Goal: Task Accomplishment & Management: Use online tool/utility

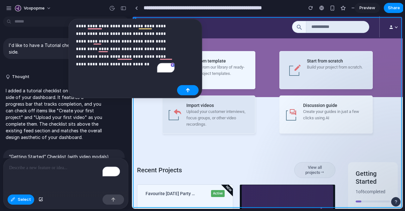
scroll to position [388, 0]
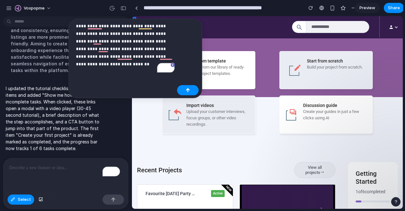
click at [368, 9] on span "Preview" at bounding box center [368, 8] width 16 height 6
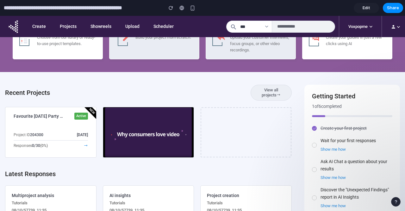
scroll to position [30, 0]
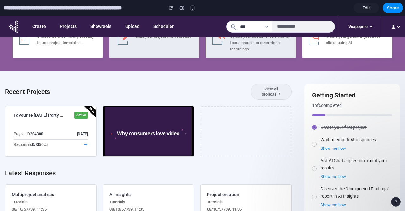
click at [364, 9] on span "Edit" at bounding box center [367, 8] width 8 height 6
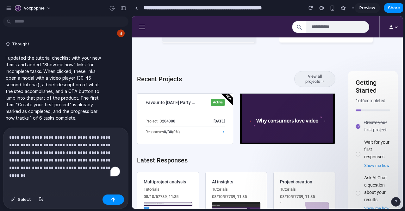
scroll to position [91, 0]
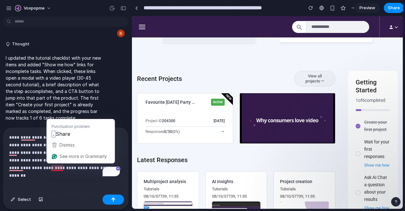
click at [58, 165] on p "**********" at bounding box center [64, 152] width 111 height 38
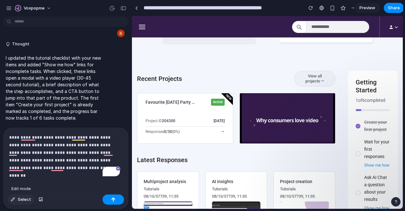
click at [22, 196] on span "Select" at bounding box center [24, 199] width 13 height 6
click at [43, 159] on p "**********" at bounding box center [64, 152] width 111 height 38
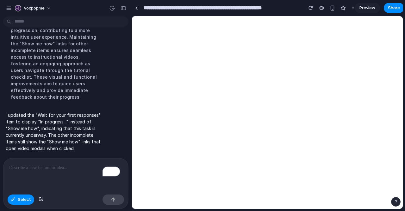
scroll to position [0, 0]
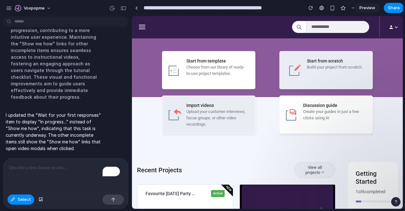
click at [369, 2] on section "**********" at bounding box center [268, 8] width 272 height 16
click at [367, 9] on span "Preview" at bounding box center [368, 8] width 16 height 6
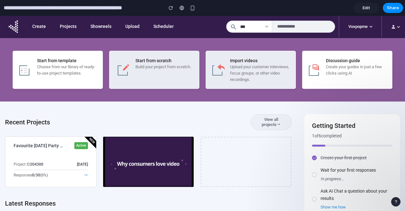
click at [367, 9] on span "Edit" at bounding box center [367, 8] width 8 height 6
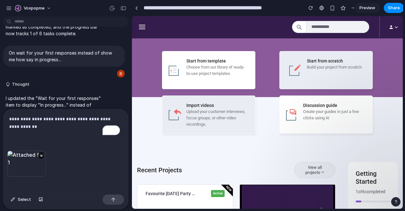
scroll to position [418, 0]
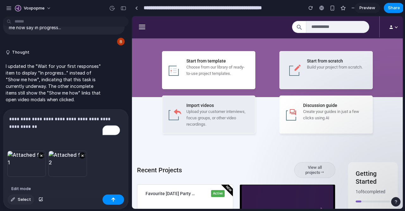
click at [22, 199] on span "Select" at bounding box center [24, 199] width 13 height 6
click at [19, 198] on span "Select" at bounding box center [24, 199] width 13 height 6
click at [27, 199] on span "Select" at bounding box center [24, 199] width 13 height 6
click at [41, 118] on p "**********" at bounding box center [64, 122] width 111 height 15
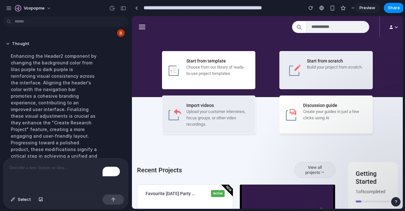
scroll to position [694, 0]
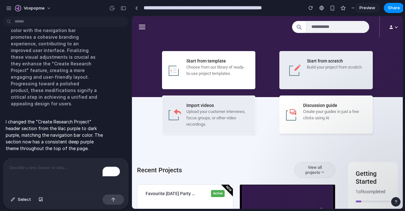
click at [373, 8] on span "Preview" at bounding box center [368, 8] width 16 height 6
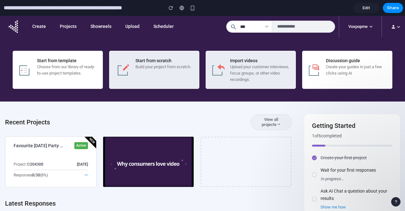
click at [366, 9] on span "Edit" at bounding box center [367, 8] width 8 height 6
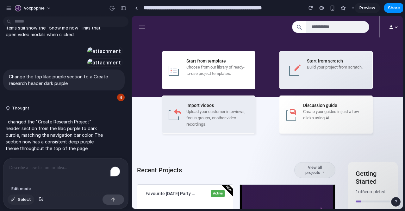
click at [25, 201] on span "Select" at bounding box center [24, 199] width 13 height 6
click at [14, 206] on div "Select" at bounding box center [65, 200] width 125 height 17
click at [18, 199] on span "Select" at bounding box center [24, 199] width 13 height 6
click at [33, 164] on p "To enrich screen reader interactions, please activate Accessibility in Grammarl…" at bounding box center [65, 168] width 113 height 8
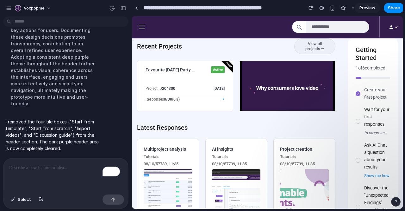
click at [66, 166] on p "To enrich screen reader interactions, please activate Accessibility in Grammarl…" at bounding box center [64, 168] width 111 height 8
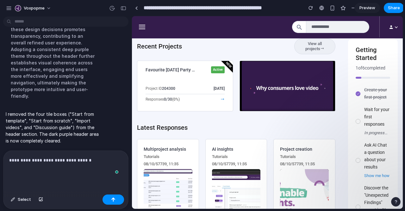
scroll to position [818, 0]
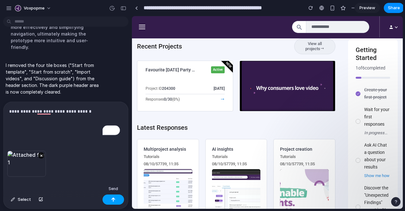
click at [116, 201] on button "button" at bounding box center [114, 199] width 22 height 10
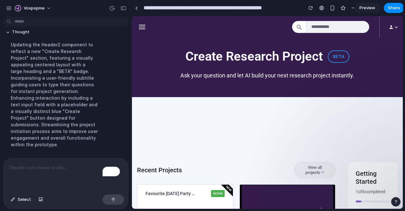
scroll to position [927, 0]
click at [361, 9] on span "Preview" at bounding box center [368, 8] width 16 height 6
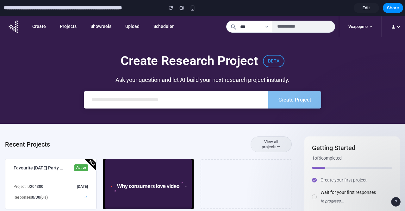
click at [364, 7] on span "Edit" at bounding box center [367, 8] width 8 height 6
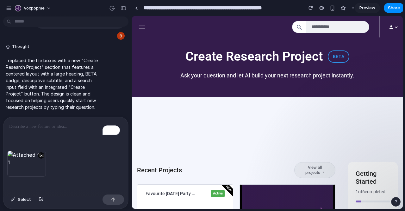
scroll to position [858, 0]
click at [369, 8] on span "Preview" at bounding box center [368, 8] width 16 height 6
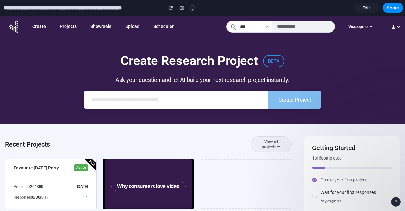
click at [367, 9] on span "Edit" at bounding box center [367, 8] width 8 height 6
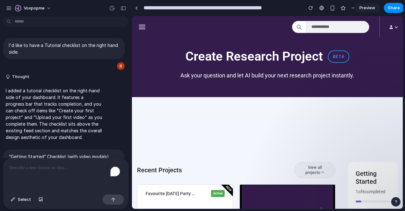
scroll to position [817, 0]
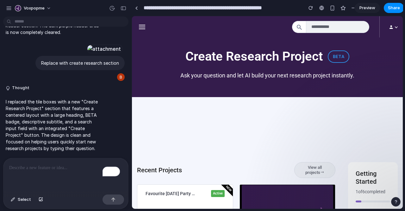
click at [54, 165] on p "To enrich screen reader interactions, please activate Accessibility in Grammarl…" at bounding box center [65, 168] width 113 height 8
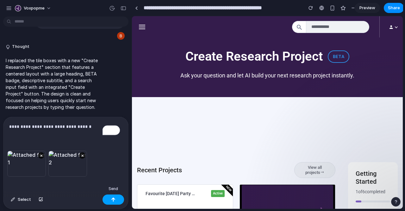
click at [111, 200] on div "button" at bounding box center [113, 199] width 4 height 4
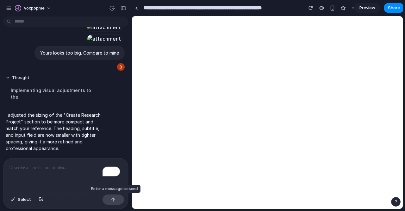
scroll to position [0, 0]
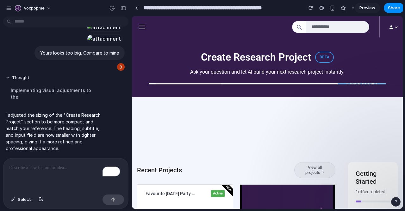
click at [364, 9] on span "Preview" at bounding box center [368, 8] width 16 height 6
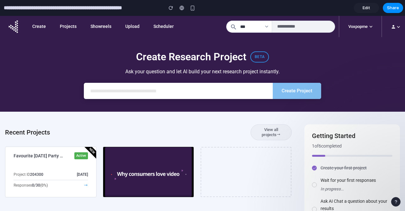
click at [366, 9] on span "Edit" at bounding box center [367, 8] width 8 height 6
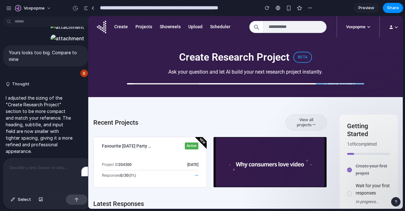
scroll to position [1153, 0]
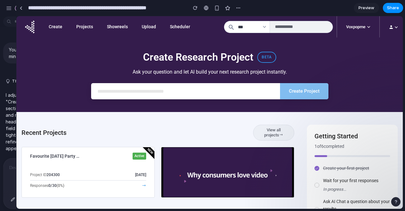
drag, startPoint x: 131, startPoint y: 82, endPoint x: 16, endPoint y: 80, distance: 114.6
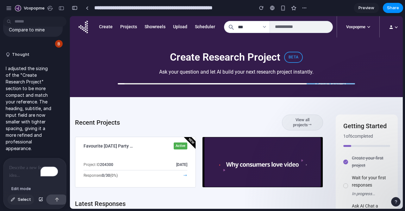
click at [21, 197] on span "Select" at bounding box center [24, 199] width 13 height 6
click at [23, 168] on p "To enrich screen reader interactions, please activate Accessibility in Grammarl…" at bounding box center [34, 168] width 51 height 8
click at [18, 196] on span "Select" at bounding box center [24, 199] width 13 height 6
click at [21, 164] on p "To enrich screen reader interactions, please activate Accessibility in Grammarl…" at bounding box center [34, 168] width 51 height 8
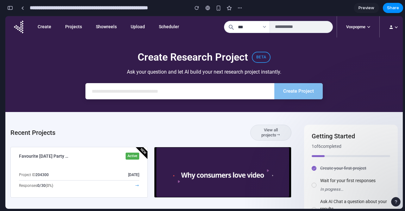
drag, startPoint x: 363, startPoint y: 7, endPoint x: 269, endPoint y: 5, distance: 94.1
click at [269, 5] on section "**********" at bounding box center [204, 8] width 398 height 16
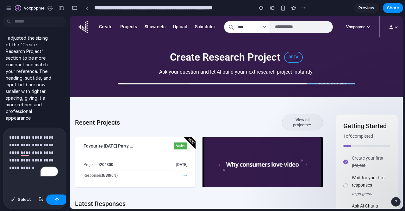
click at [29, 171] on div "**********" at bounding box center [34, 160] width 63 height 64
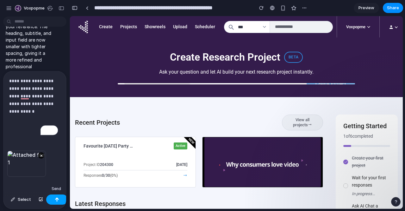
click at [58, 200] on button "button" at bounding box center [57, 199] width 22 height 10
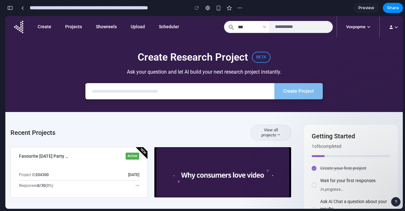
scroll to position [1857, 0]
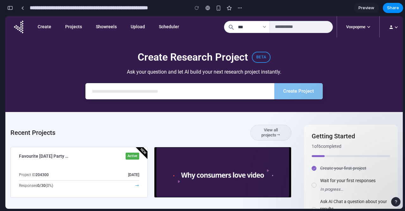
click at [9, 8] on div "button" at bounding box center [10, 8] width 6 height 4
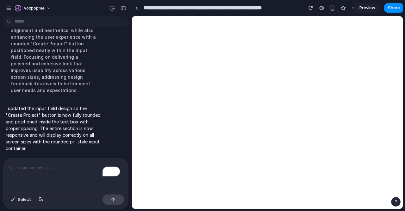
scroll to position [0, 0]
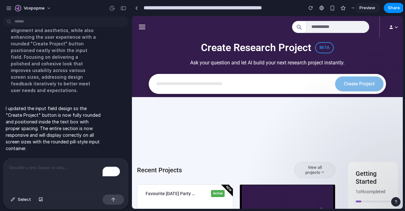
click at [367, 8] on span "Preview" at bounding box center [368, 8] width 16 height 6
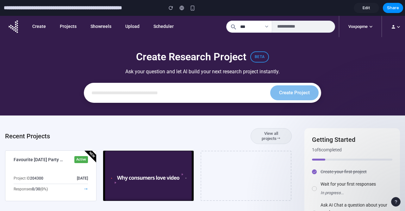
click at [367, 7] on span "Edit" at bounding box center [367, 8] width 8 height 6
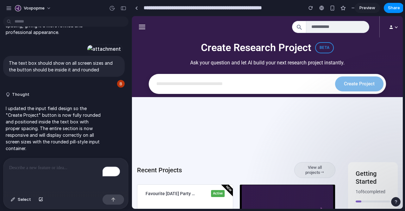
click at [41, 161] on div "To enrich screen reader interactions, please activate Accessibility in Grammarl…" at bounding box center [65, 175] width 125 height 34
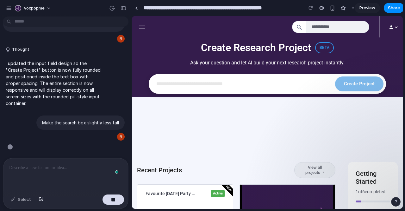
scroll to position [1133, 0]
click at [17, 197] on div "Select" at bounding box center [21, 199] width 27 height 10
click at [113, 200] on div "button" at bounding box center [113, 199] width 4 height 4
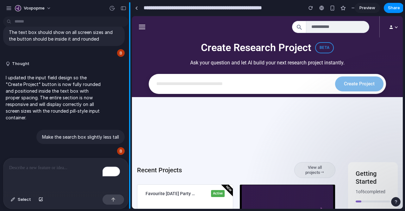
scroll to position [0, 0]
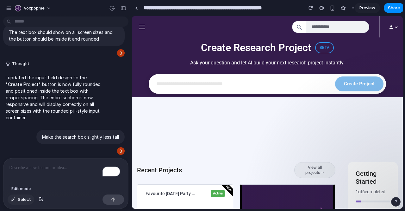
click at [26, 200] on span "Select" at bounding box center [24, 199] width 13 height 6
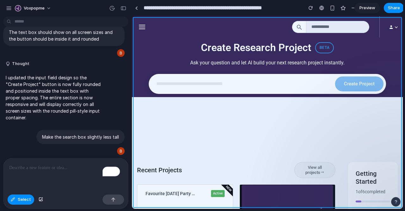
click at [180, 79] on div at bounding box center [267, 112] width 271 height 192
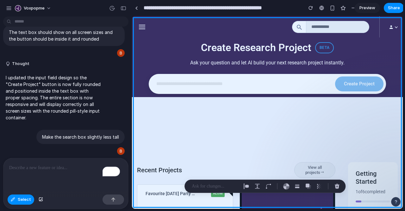
click at [69, 167] on p "To enrich screen reader interactions, please activate Accessibility in Grammarl…" at bounding box center [64, 168] width 111 height 8
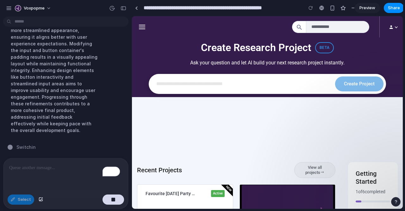
scroll to position [1307, 0]
click at [368, 9] on span "Preview" at bounding box center [368, 8] width 16 height 6
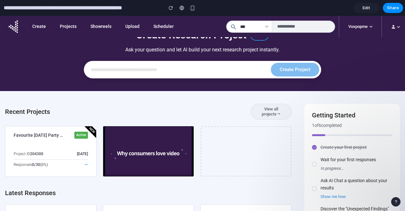
scroll to position [28, 0]
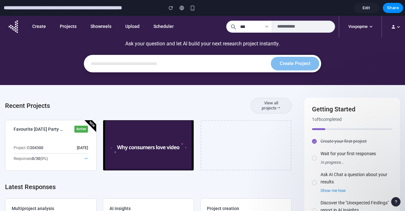
click at [369, 7] on span "Edit" at bounding box center [367, 8] width 8 height 6
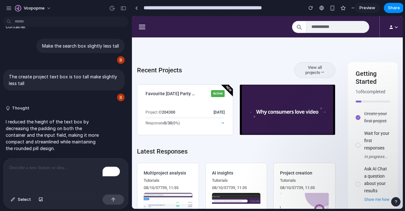
scroll to position [101, 0]
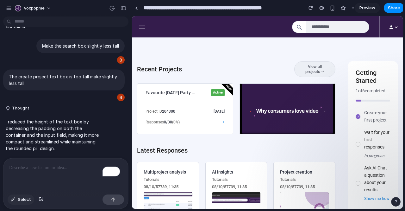
click at [21, 202] on button "Select" at bounding box center [21, 199] width 27 height 10
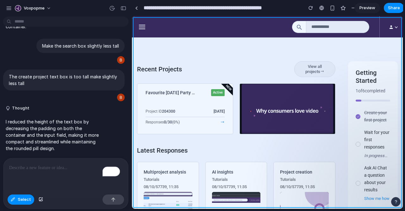
click at [363, 144] on div at bounding box center [267, 112] width 271 height 192
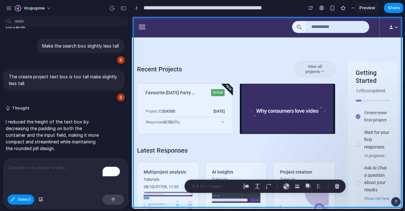
click at [64, 166] on p "To enrich screen reader interactions, please activate Accessibility in Grammarl…" at bounding box center [65, 168] width 113 height 8
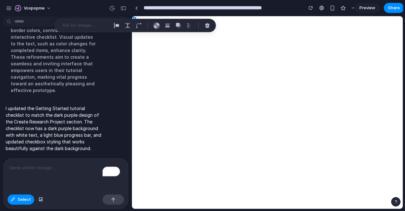
scroll to position [0, 0]
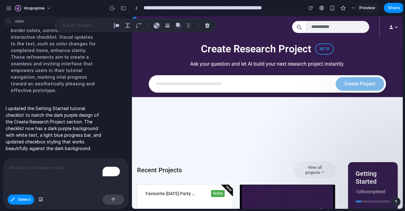
click at [365, 10] on span "Preview" at bounding box center [368, 8] width 16 height 6
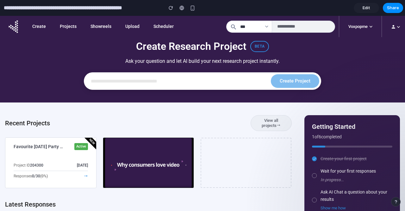
scroll to position [8, 0]
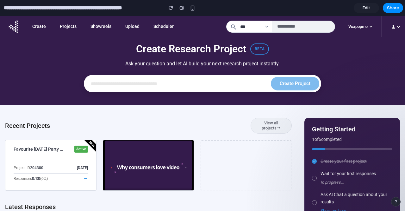
click at [368, 6] on span "Edit" at bounding box center [367, 8] width 8 height 6
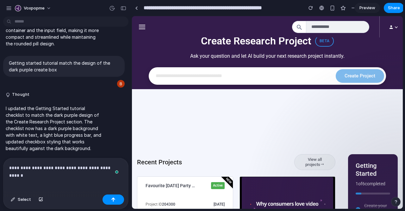
scroll to position [1322, 0]
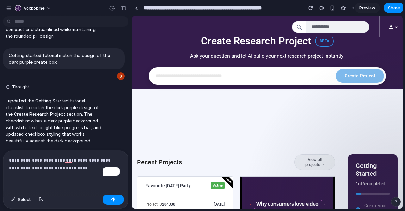
click at [105, 157] on p "**********" at bounding box center [64, 163] width 111 height 15
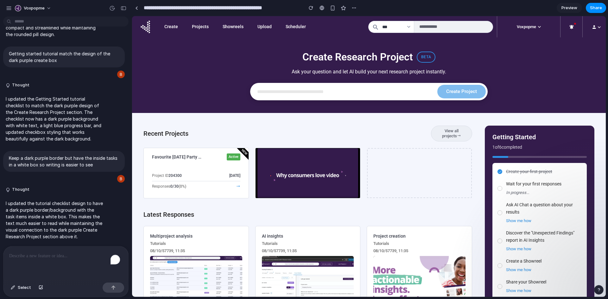
scroll to position [0, 0]
click at [405, 8] on span "Preview" at bounding box center [569, 8] width 16 height 6
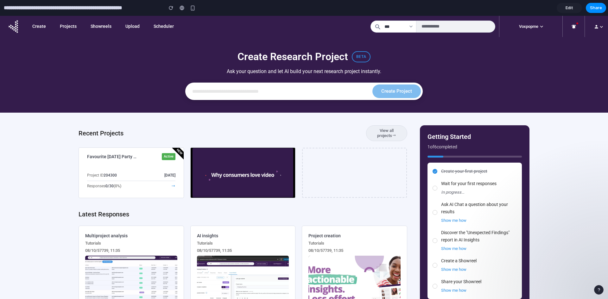
click at [405, 4] on link "Edit" at bounding box center [569, 8] width 25 height 10
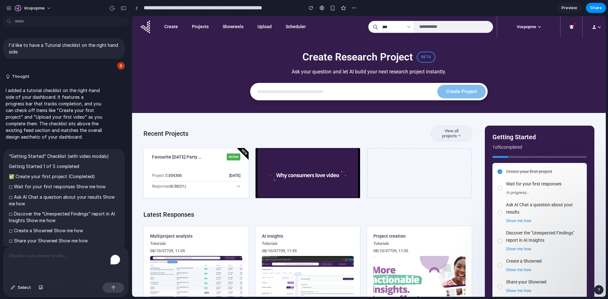
scroll to position [1330, 0]
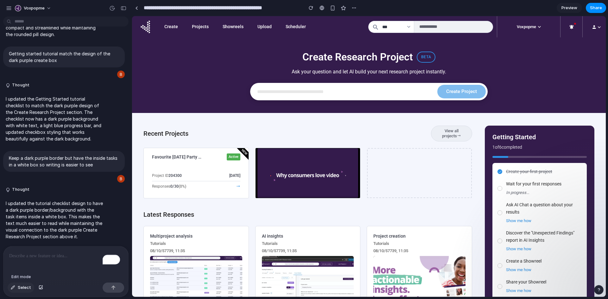
click at [28, 210] on span "Select" at bounding box center [24, 288] width 13 height 6
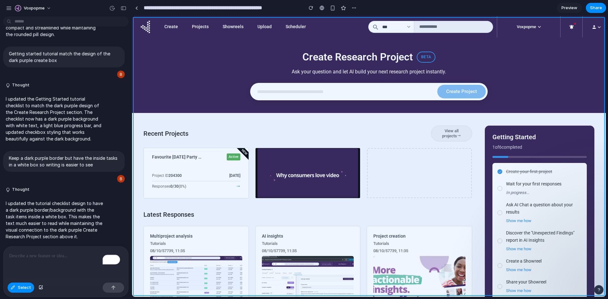
click at [405, 210] on div at bounding box center [369, 156] width 474 height 281
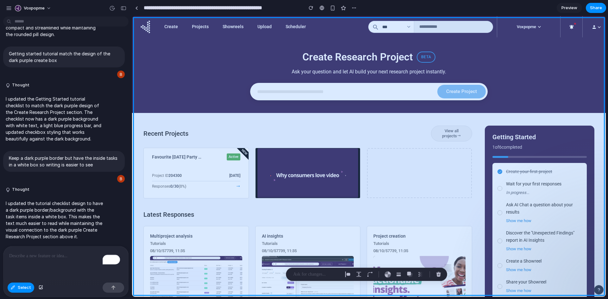
click at [405, 210] on div at bounding box center [369, 156] width 474 height 281
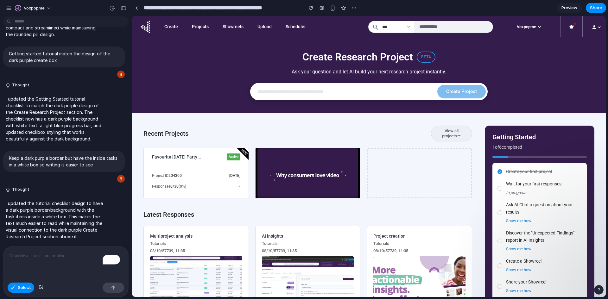
click at [47, 210] on p "To enrich screen reader interactions, please activate Accessibility in Grammarl…" at bounding box center [65, 256] width 113 height 8
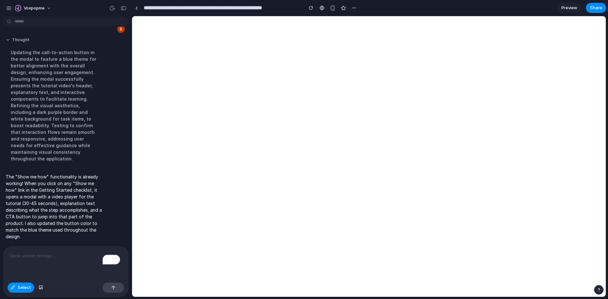
scroll to position [0, 0]
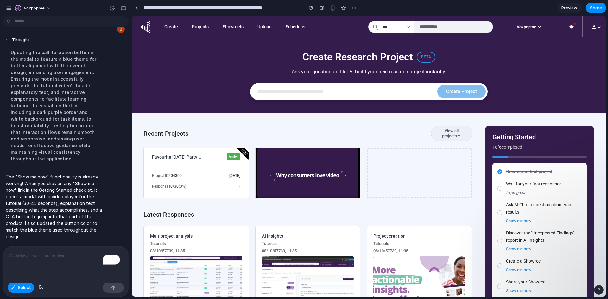
click at [405, 5] on span "Preview" at bounding box center [569, 8] width 16 height 6
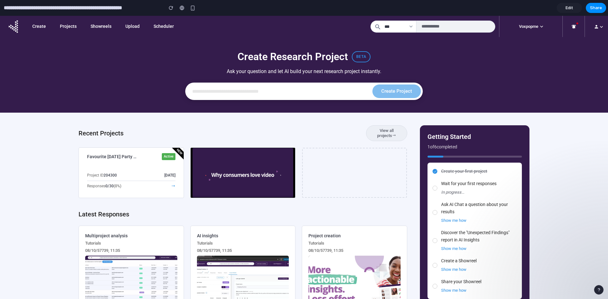
click at [405, 7] on span "Edit" at bounding box center [570, 8] width 8 height 6
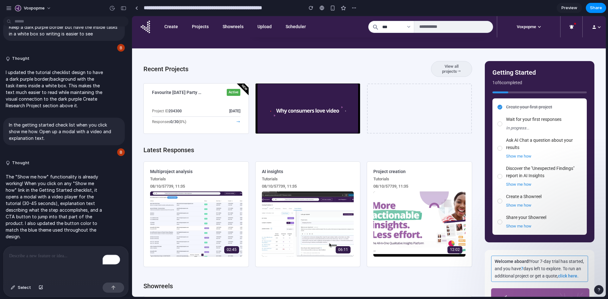
scroll to position [65, 0]
click at [60, 210] on p "To enrich screen reader interactions, please activate Accessibility in Grammarl…" at bounding box center [65, 256] width 113 height 8
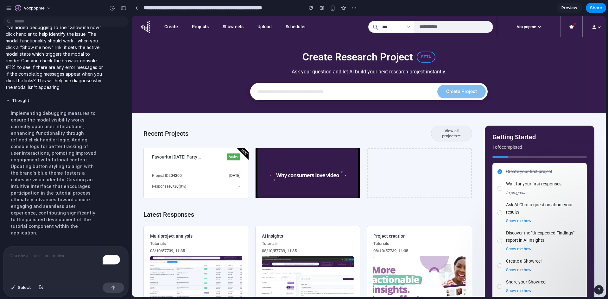
scroll to position [18, 0]
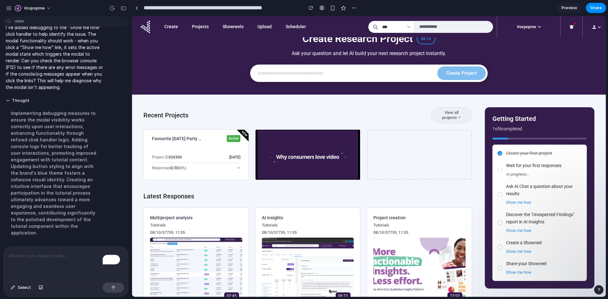
click at [405, 7] on span "Preview" at bounding box center [569, 8] width 16 height 6
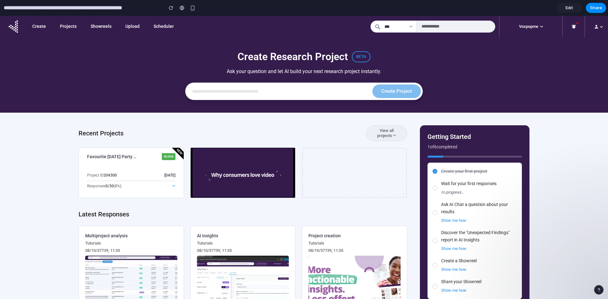
click at [405, 8] on span "Edit" at bounding box center [570, 8] width 8 height 6
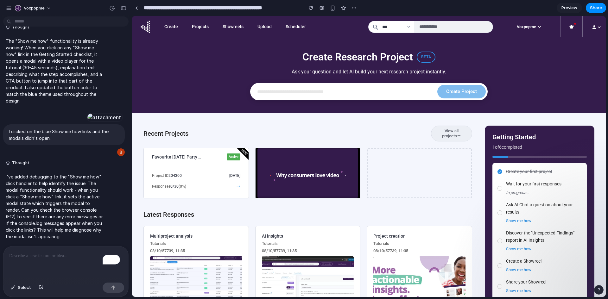
click at [405, 8] on link "Preview" at bounding box center [569, 8] width 25 height 10
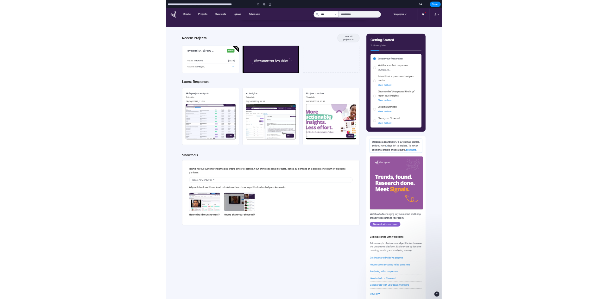
scroll to position [9, 0]
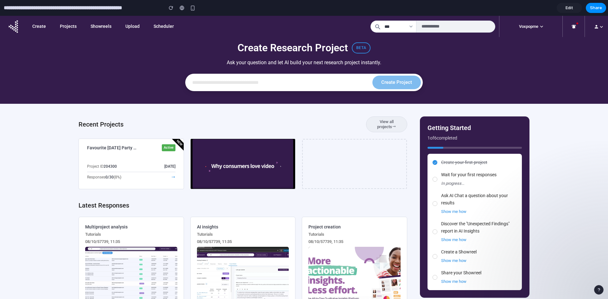
click at [405, 6] on span "Edit" at bounding box center [570, 8] width 8 height 6
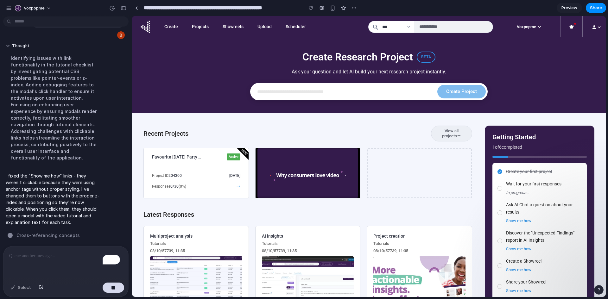
click at [405, 8] on span "Preview" at bounding box center [569, 8] width 16 height 6
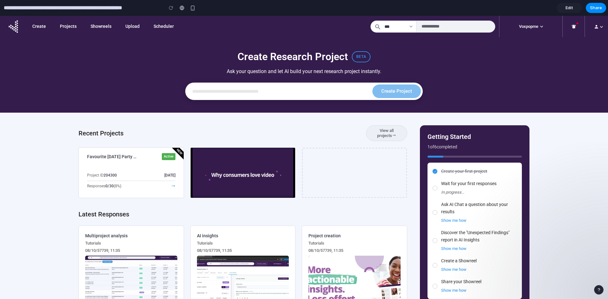
click at [405, 6] on span "Edit" at bounding box center [570, 8] width 8 height 6
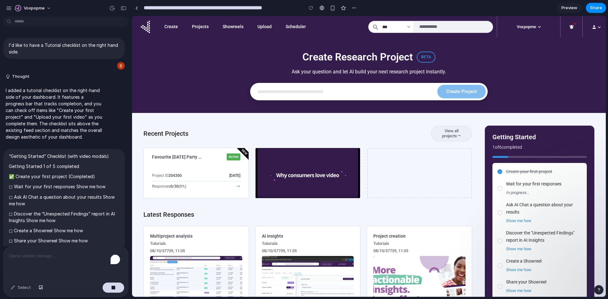
scroll to position [1807, 0]
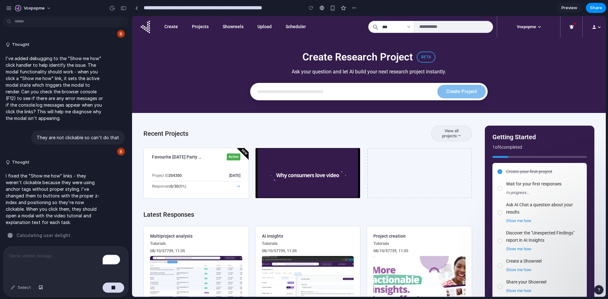
click at [42, 210] on div "To enrich screen reader interactions, please activate Accessibility in Grammarl…" at bounding box center [65, 264] width 125 height 34
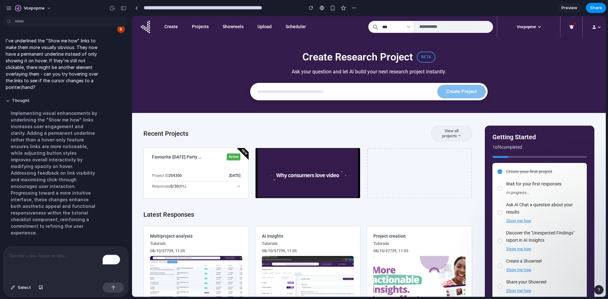
click at [568, 5] on span "Preview" at bounding box center [569, 8] width 16 height 6
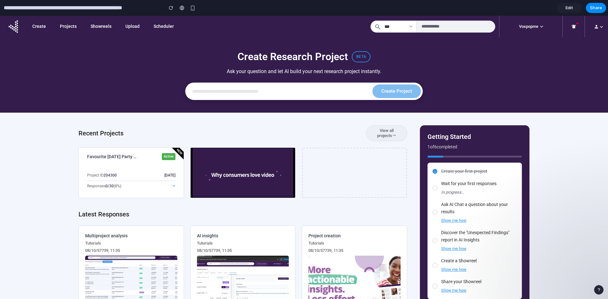
click at [570, 7] on span "Edit" at bounding box center [570, 8] width 8 height 6
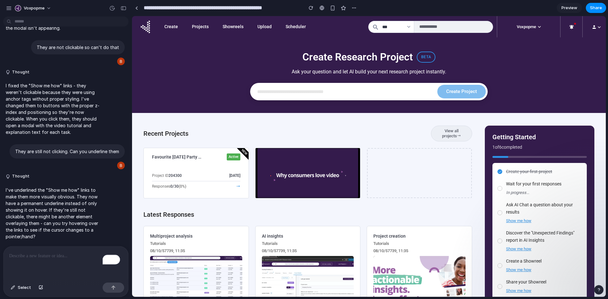
click at [43, 257] on p "To enrich screen reader interactions, please activate Accessibility in Grammarl…" at bounding box center [65, 256] width 113 height 8
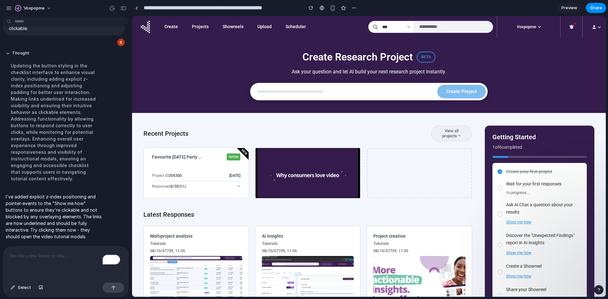
click at [37, 252] on p "To enrich screen reader interactions, please activate Accessibility in Grammarl…" at bounding box center [64, 256] width 111 height 8
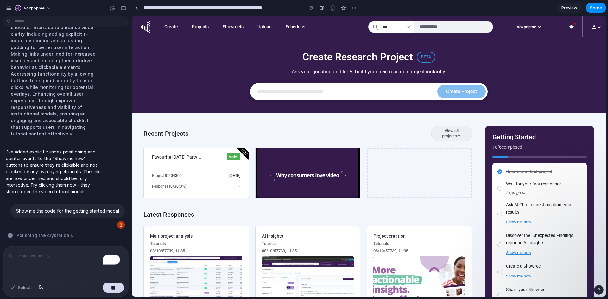
click at [599, 291] on div "button" at bounding box center [599, 290] width 4 height 4
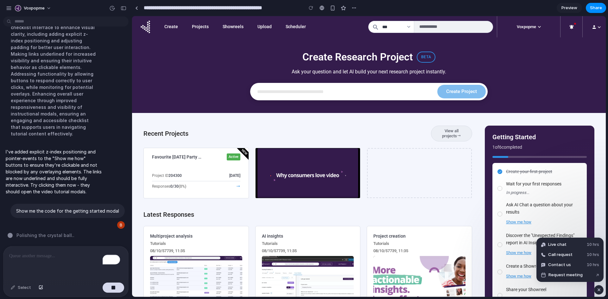
click at [599, 291] on div "button" at bounding box center [598, 290] width 5 height 8
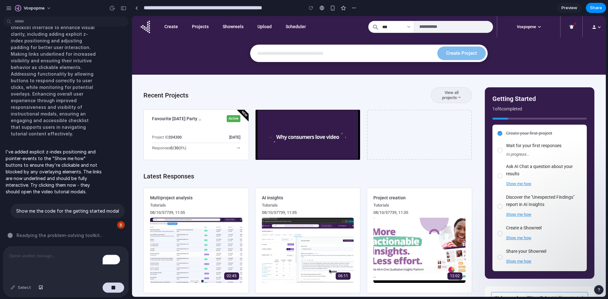
scroll to position [37, 0]
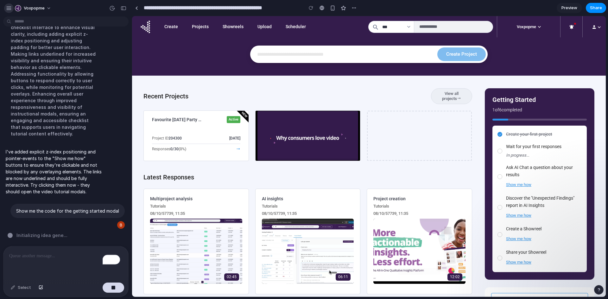
click at [8, 7] on div "button" at bounding box center [9, 8] width 6 height 6
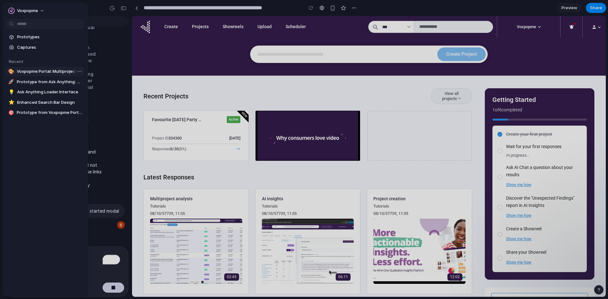
click at [25, 73] on span "Voxpopme Portal: Multiproject Analysis with Tutorial Checklist" at bounding box center [50, 71] width 66 height 6
click at [76, 71] on body "Voxpopme I'd like to have a Tutorial checklist on the right hand side. Thought …" at bounding box center [304, 149] width 608 height 299
click at [57, 70] on div "Open in new tab Copy link Delete" at bounding box center [304, 149] width 608 height 299
click at [57, 70] on span "Voxpopme Portal: Multiproject Analysis with Tutorial Checklist" at bounding box center [50, 71] width 66 height 6
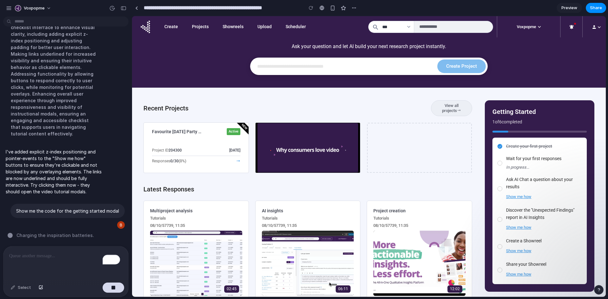
scroll to position [26, 0]
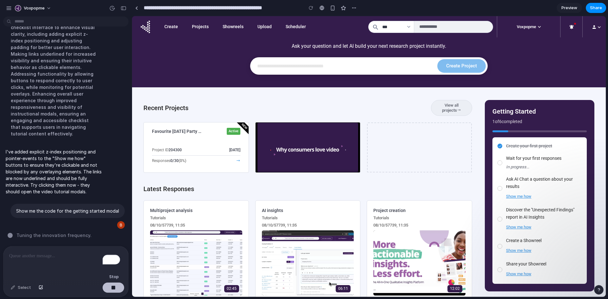
click at [112, 286] on div "button" at bounding box center [113, 288] width 4 height 4
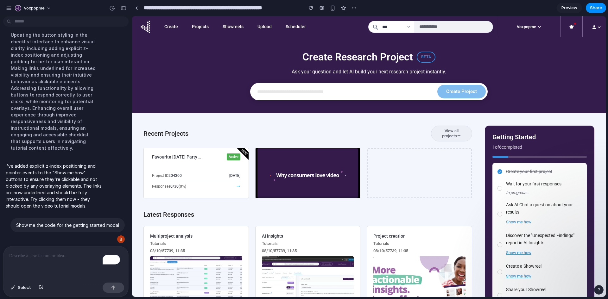
scroll to position [0, 0]
click at [112, 6] on div "button" at bounding box center [112, 8] width 6 height 6
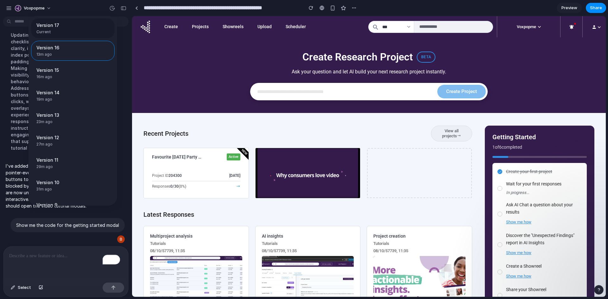
click at [77, 26] on span "Version 17" at bounding box center [70, 25] width 69 height 7
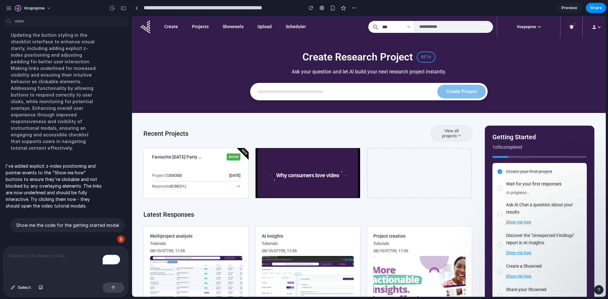
click at [520, 222] on div "Version 17 Current Version 16 13m ago Restore Version 15 16m ago Restore Versio…" at bounding box center [304, 149] width 608 height 299
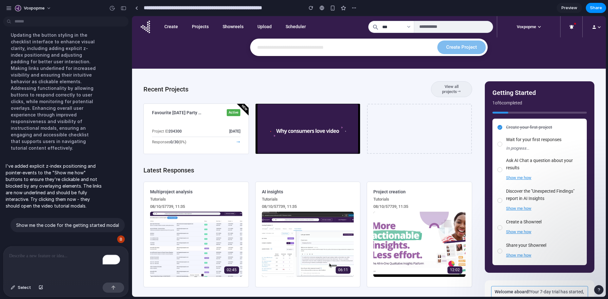
scroll to position [45, 0]
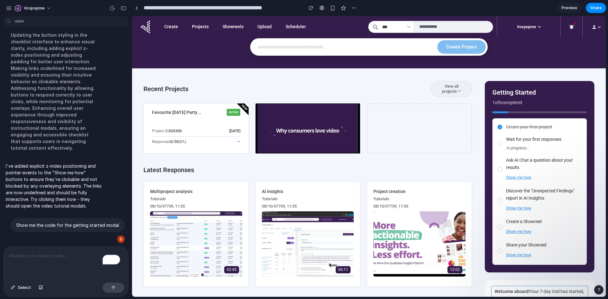
click at [54, 259] on div "To enrich screen reader interactions, please activate Accessibility in Grammarl…" at bounding box center [65, 264] width 125 height 34
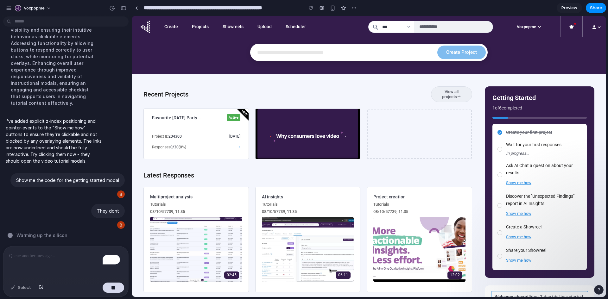
scroll to position [0, 0]
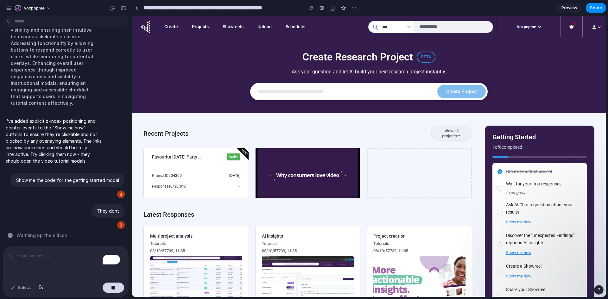
click at [40, 256] on p "To enrich screen reader interactions, please activate Accessibility in Grammarl…" at bounding box center [64, 256] width 111 height 8
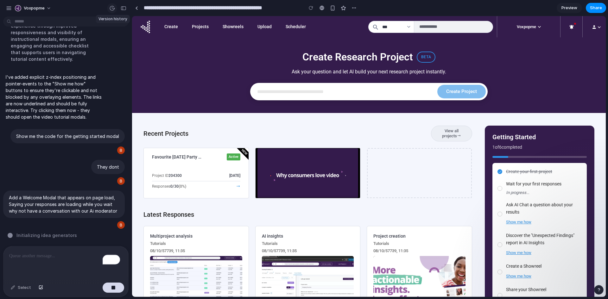
click at [114, 7] on div "button" at bounding box center [112, 8] width 6 height 6
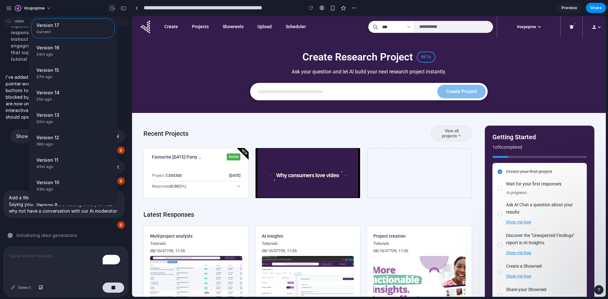
click at [114, 7] on div "Version 17 Current Version 16 24m ago Restore Version 15 27m ago Restore Versio…" at bounding box center [304, 149] width 608 height 299
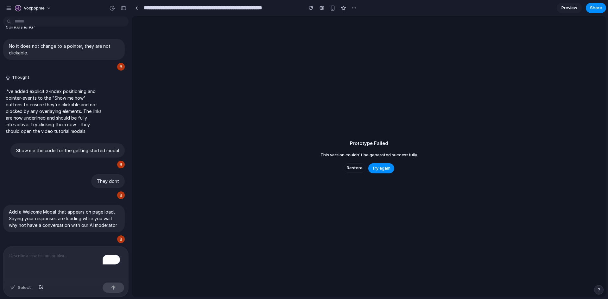
scroll to position [2056, 0]
click at [379, 166] on span "Try again" at bounding box center [381, 168] width 18 height 6
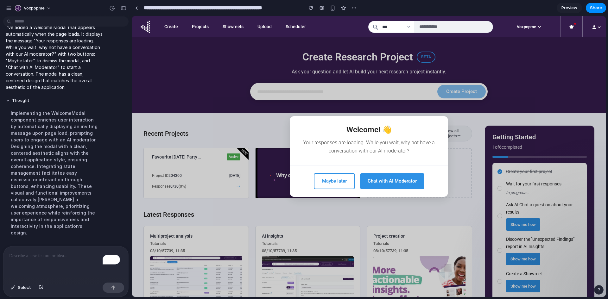
scroll to position [0, 0]
click at [43, 288] on button "button" at bounding box center [40, 288] width 11 height 10
click at [32, 252] on p "To enrich screen reader interactions, please activate Accessibility in Grammarl…" at bounding box center [65, 256] width 113 height 8
click at [26, 287] on span "Select" at bounding box center [24, 288] width 13 height 6
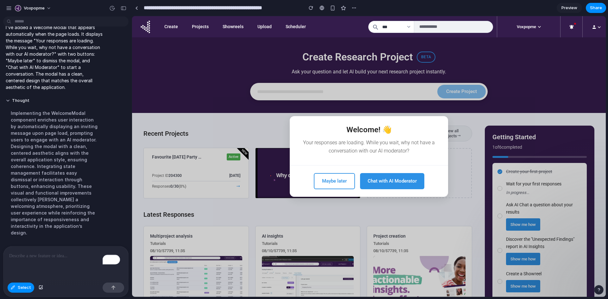
click at [71, 254] on p "To enrich screen reader interactions, please activate Accessibility in Grammarl…" at bounding box center [64, 256] width 111 height 8
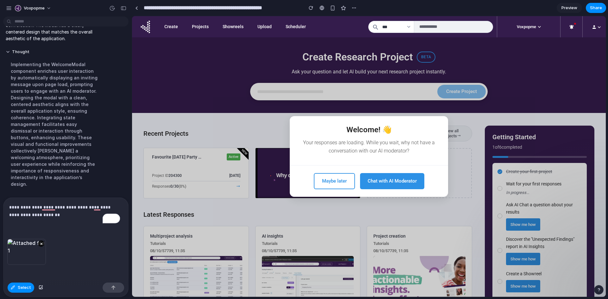
click at [41, 200] on div "**********" at bounding box center [65, 218] width 125 height 41
click at [27, 204] on p "**********" at bounding box center [64, 211] width 111 height 15
click at [82, 213] on p "**********" at bounding box center [64, 211] width 111 height 15
click at [114, 286] on div "button" at bounding box center [113, 288] width 4 height 4
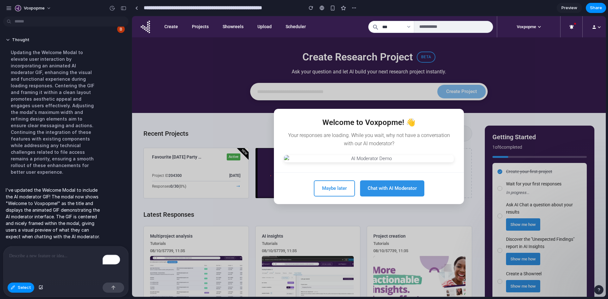
scroll to position [2094, 0]
click at [66, 255] on p "To enrich screen reader interactions, please activate Accessibility in Grammarl…" at bounding box center [64, 256] width 111 height 8
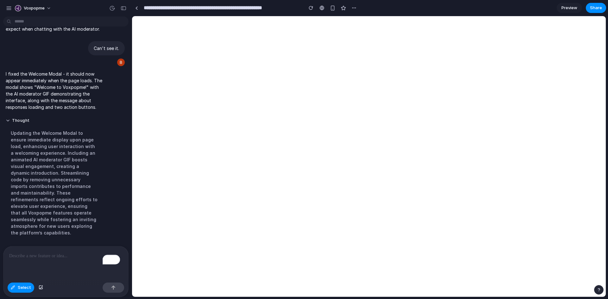
scroll to position [1971, 0]
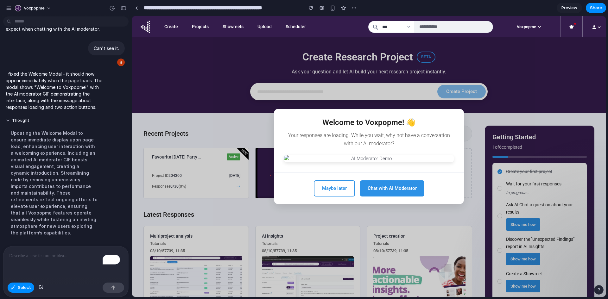
click at [54, 253] on p "To enrich screen reader interactions, please activate Accessibility in Grammarl…" at bounding box center [64, 256] width 111 height 8
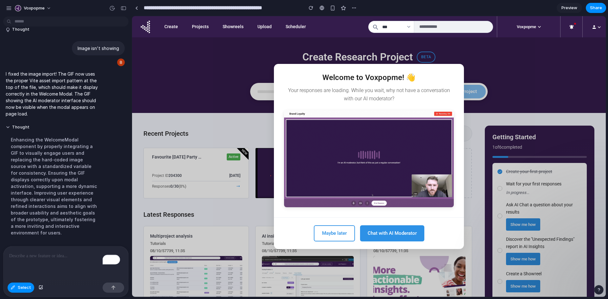
scroll to position [0, 0]
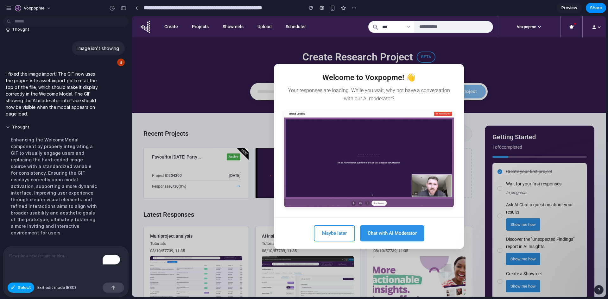
click at [17, 289] on button "Select" at bounding box center [21, 288] width 27 height 10
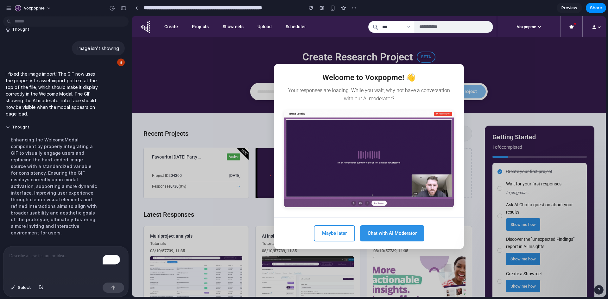
click at [35, 252] on p "To enrich screen reader interactions, please activate Accessibility in Grammarl…" at bounding box center [64, 256] width 111 height 8
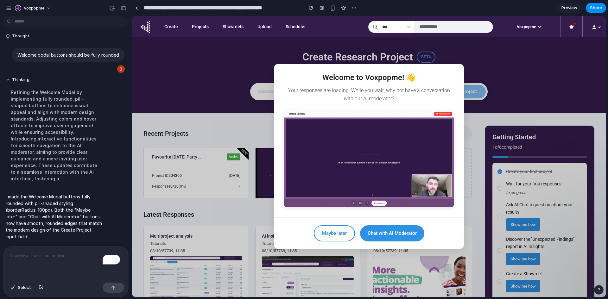
scroll to position [1907, 0]
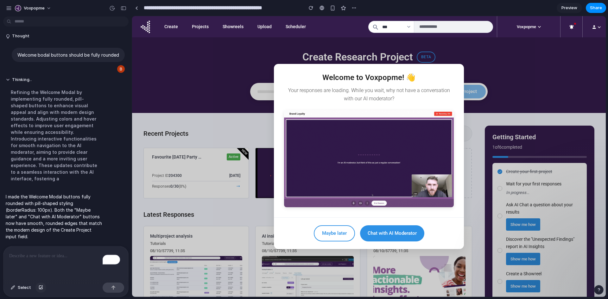
click at [39, 286] on div "button" at bounding box center [41, 288] width 4 height 4
click at [50, 263] on div "To enrich screen reader interactions, please activate Accessibility in Grammarl…" at bounding box center [65, 264] width 125 height 34
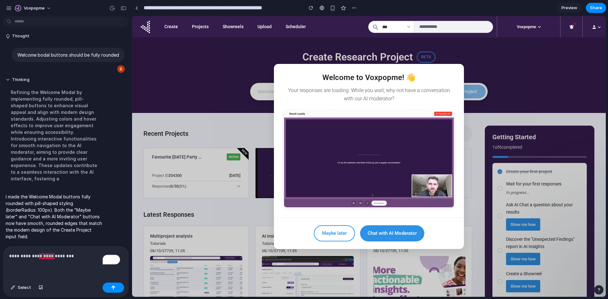
click at [46, 255] on p "**********" at bounding box center [64, 256] width 111 height 8
click at [88, 253] on p "**********" at bounding box center [64, 256] width 111 height 8
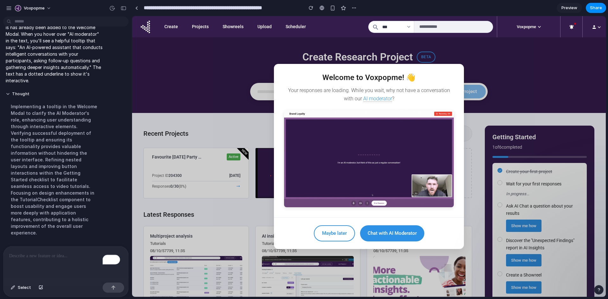
scroll to position [0, 0]
click at [25, 257] on p "To enrich screen reader interactions, please activate Accessibility in Grammarl…" at bounding box center [64, 256] width 111 height 8
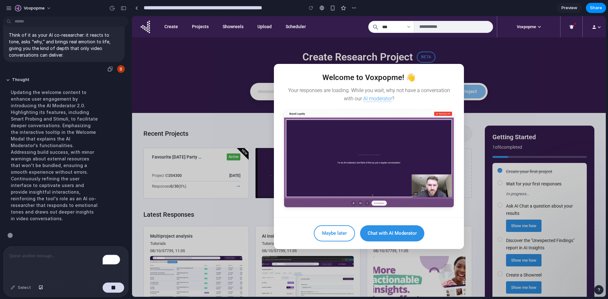
scroll to position [2002, 0]
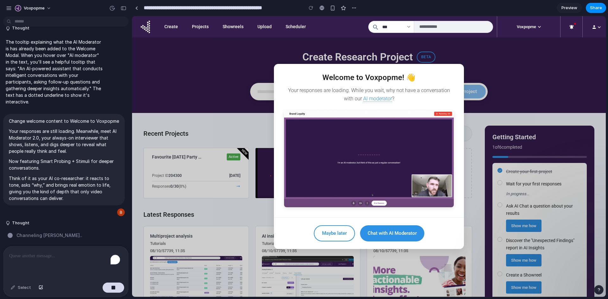
click at [53, 255] on p "To enrich screen reader interactions, please activate Accessibility in Grammarl…" at bounding box center [65, 256] width 113 height 8
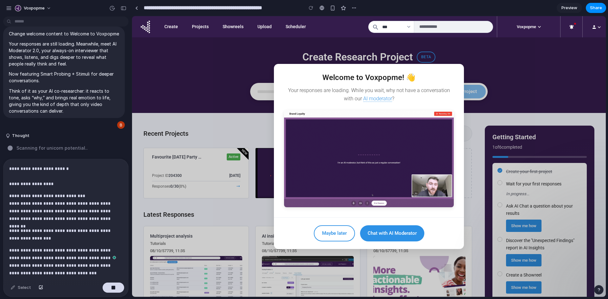
click at [53, 169] on p "**********" at bounding box center [63, 176] width 108 height 23
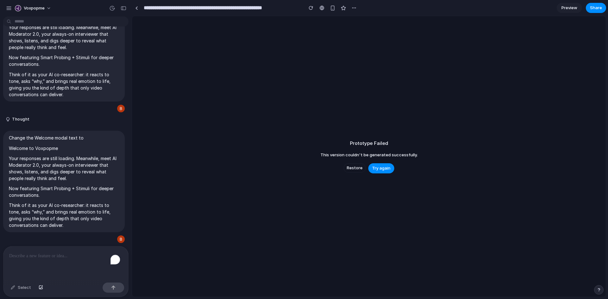
scroll to position [1902, 0]
click at [379, 166] on span "Try again" at bounding box center [381, 168] width 18 height 6
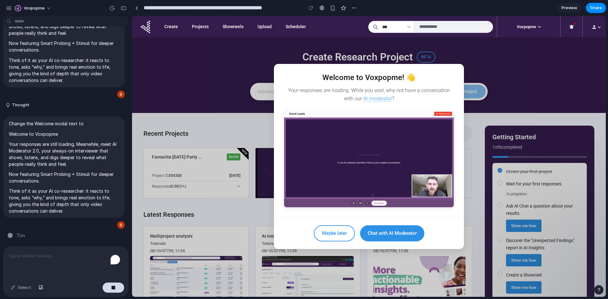
scroll to position [0, 0]
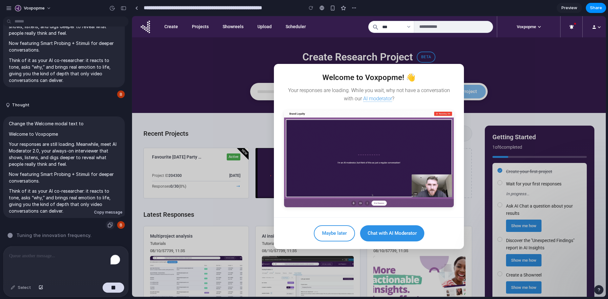
click at [108, 224] on div "button" at bounding box center [110, 225] width 5 height 5
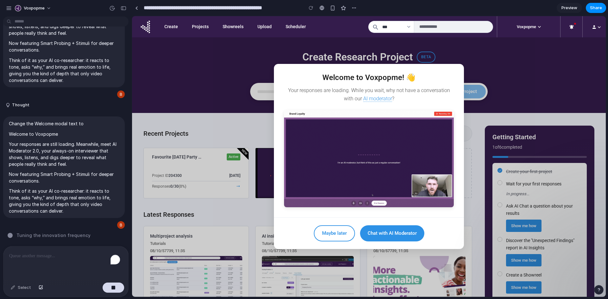
click at [61, 252] on p "To enrich screen reader interactions, please activate Accessibility in Grammarl…" at bounding box center [64, 256] width 111 height 8
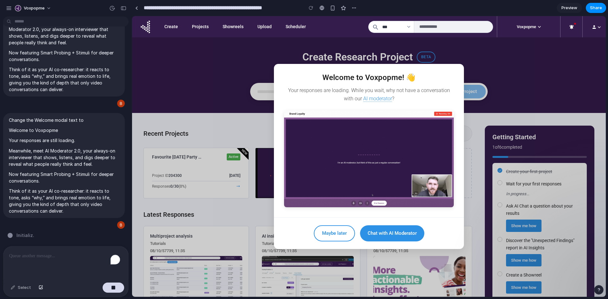
scroll to position [2007, 0]
click at [50, 256] on p "To enrich screen reader interactions, please activate Accessibility in Grammarl…" at bounding box center [64, 256] width 111 height 8
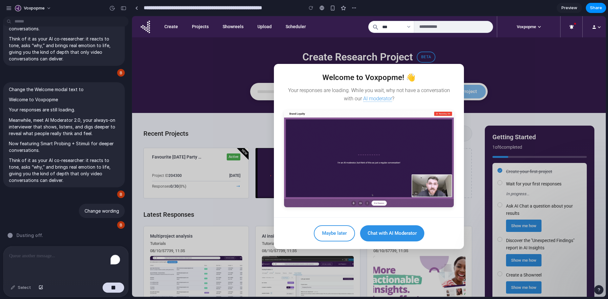
scroll to position [2001, 0]
